Goal: Navigation & Orientation: Find specific page/section

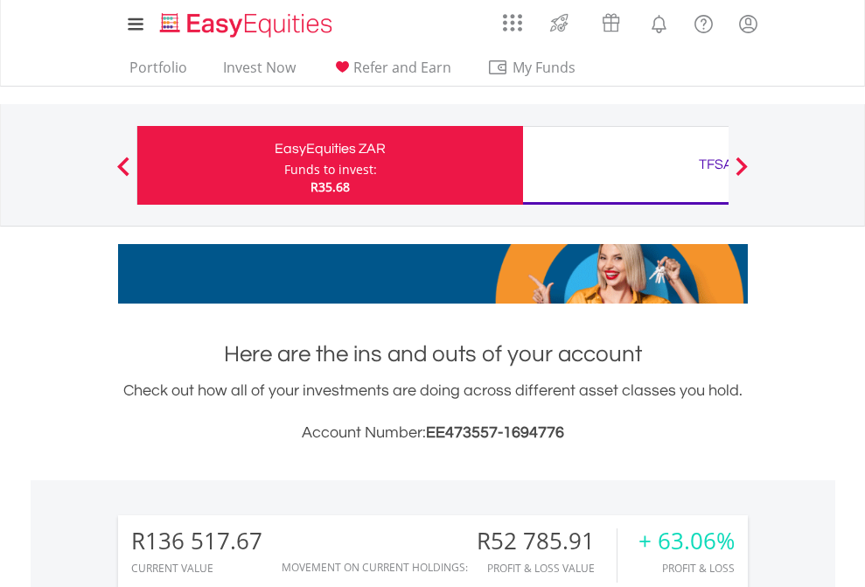
scroll to position [168, 275]
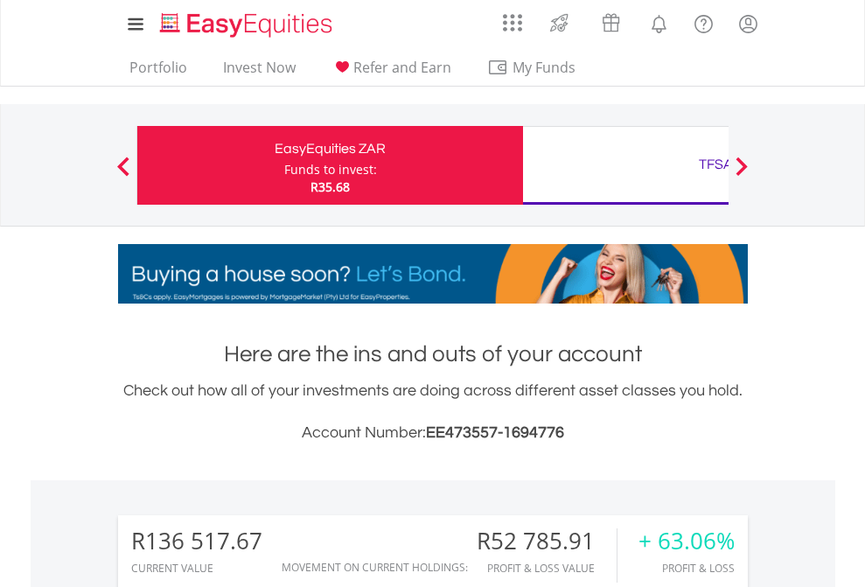
click at [284, 165] on div "Funds to invest:" at bounding box center [330, 169] width 93 height 17
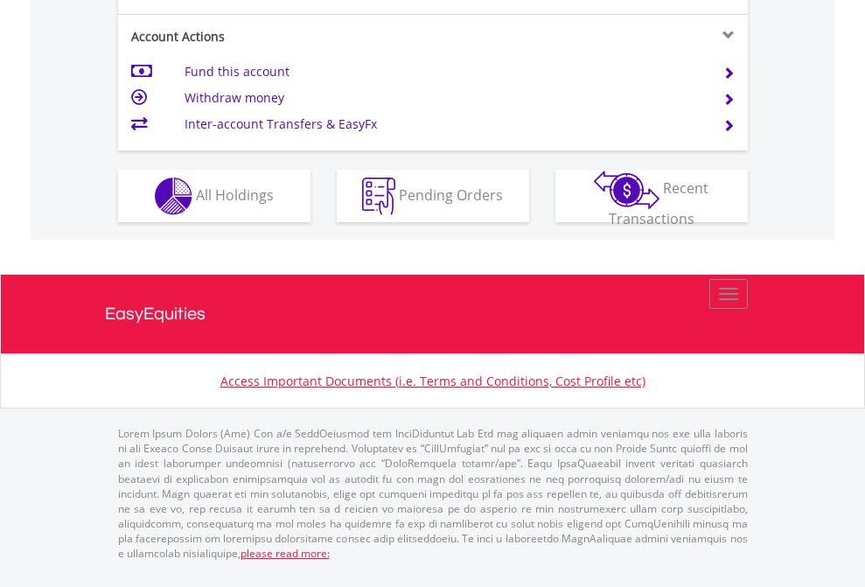
scroll to position [1712, 0]
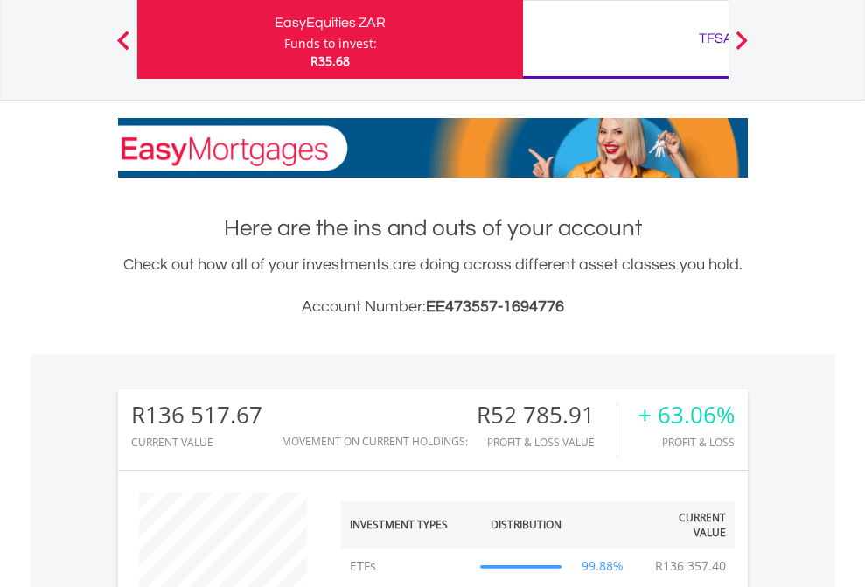
scroll to position [168, 275]
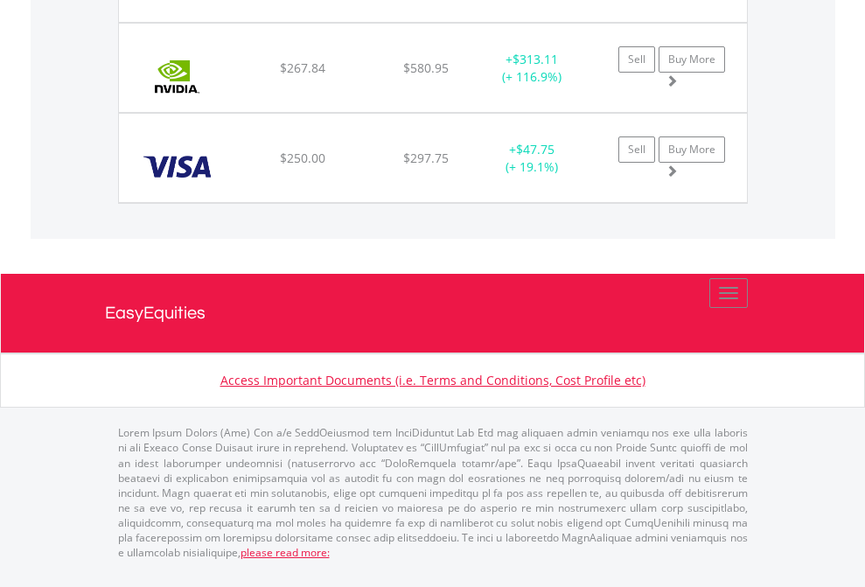
scroll to position [168, 275]
